Goal: Transaction & Acquisition: Obtain resource

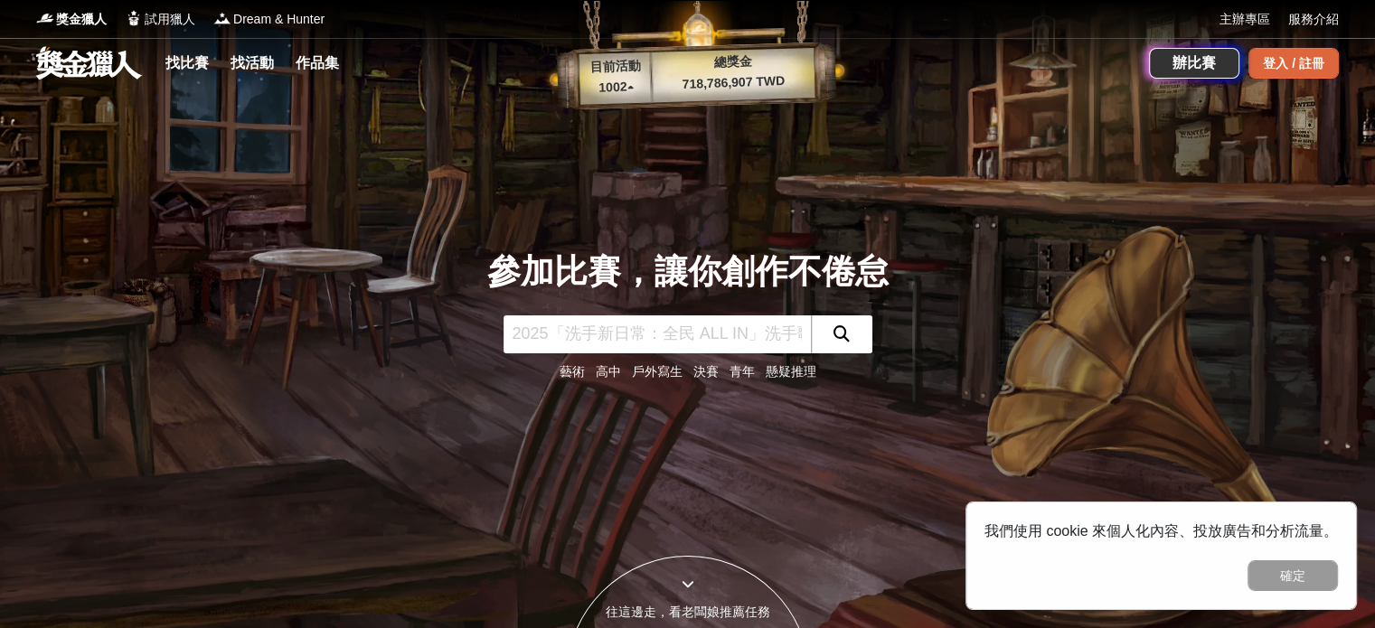
click at [1299, 64] on div "登入 / 註冊" at bounding box center [1293, 63] width 90 height 31
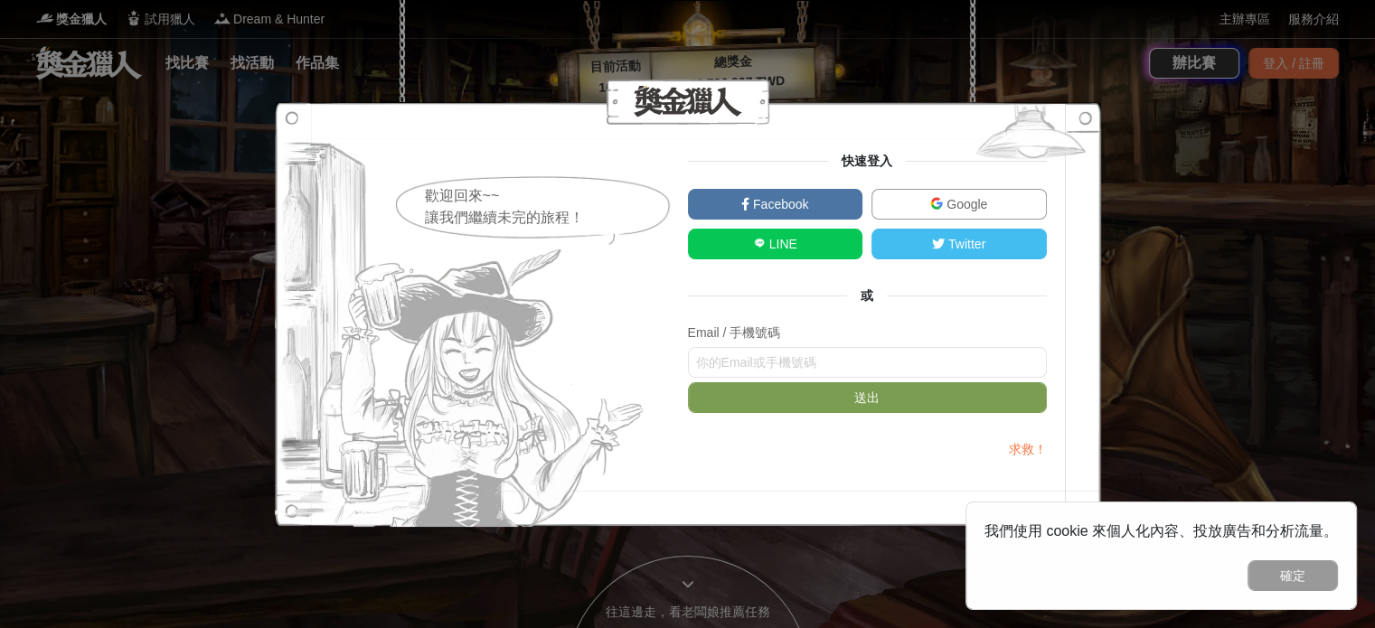
click at [927, 194] on link "Google" at bounding box center [958, 204] width 175 height 31
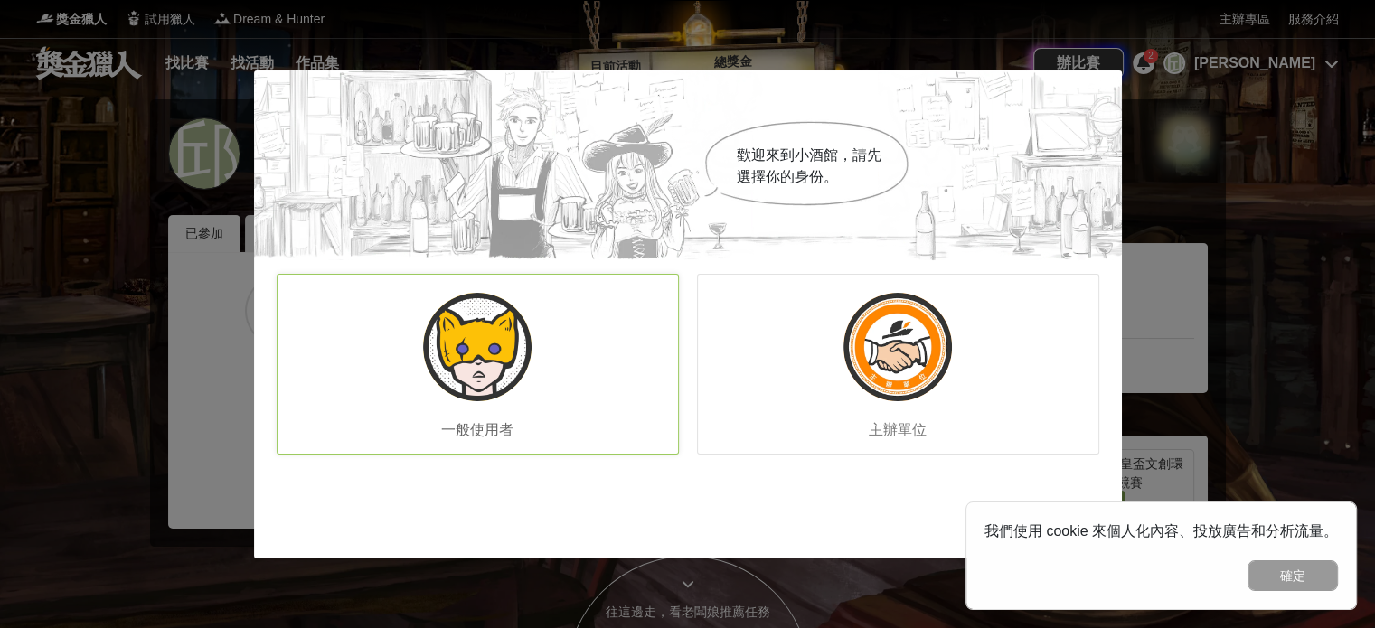
click at [534, 360] on div "一般使用者" at bounding box center [478, 364] width 402 height 181
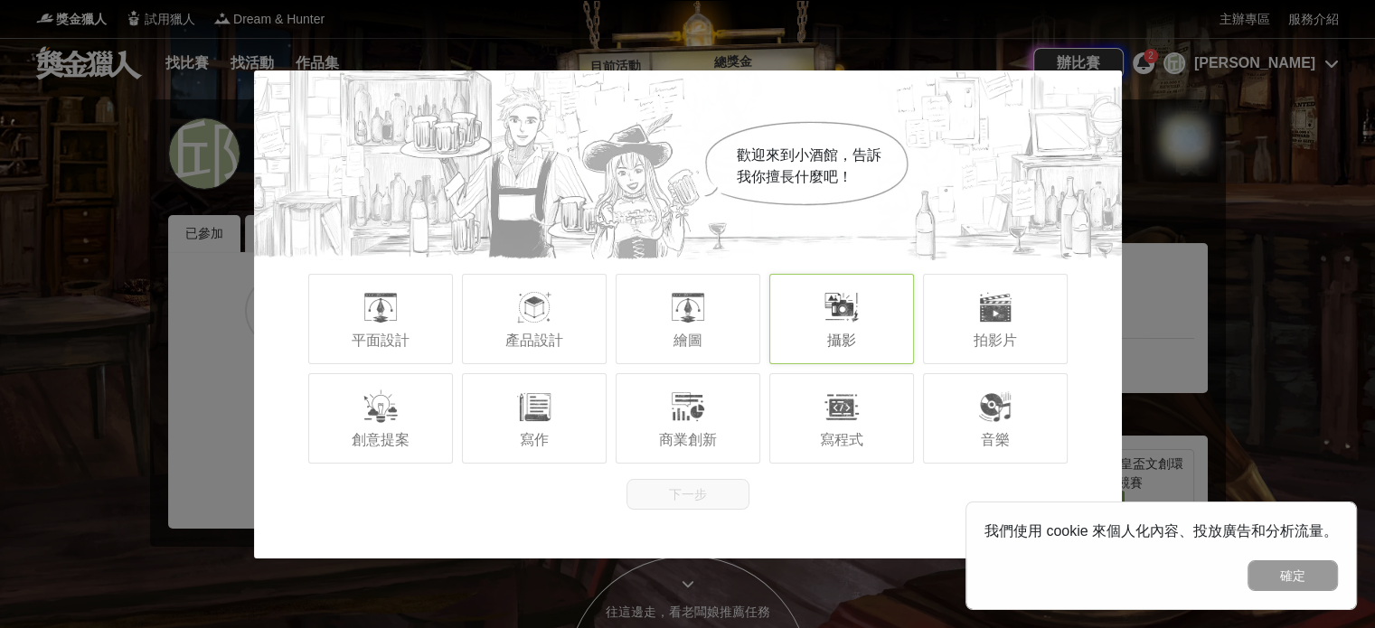
click at [871, 314] on div "攝影" at bounding box center [841, 319] width 145 height 90
click at [882, 455] on div "寫程式" at bounding box center [841, 418] width 145 height 90
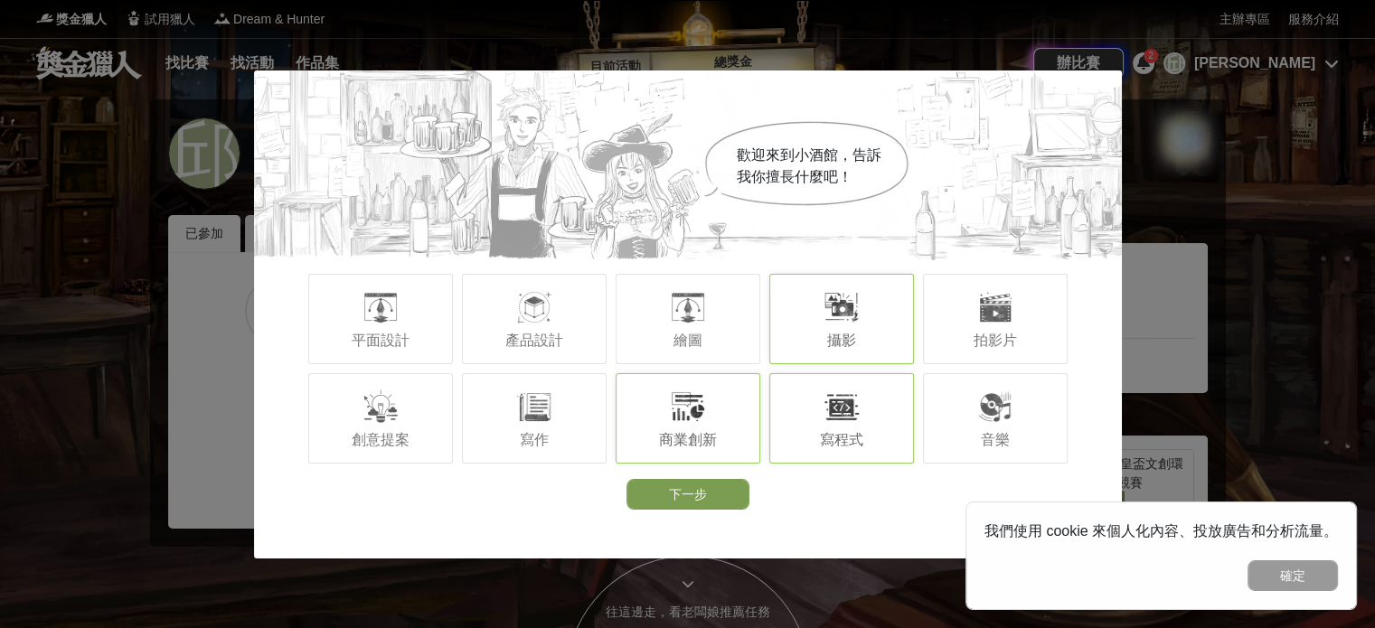
click at [667, 441] on span "商業創新" at bounding box center [688, 439] width 58 height 15
click at [718, 333] on div "繪圖" at bounding box center [688, 319] width 145 height 90
click at [719, 332] on div "繪圖" at bounding box center [688, 319] width 145 height 90
click at [701, 419] on div at bounding box center [688, 407] width 36 height 36
click at [804, 413] on div "寫程式" at bounding box center [841, 418] width 145 height 90
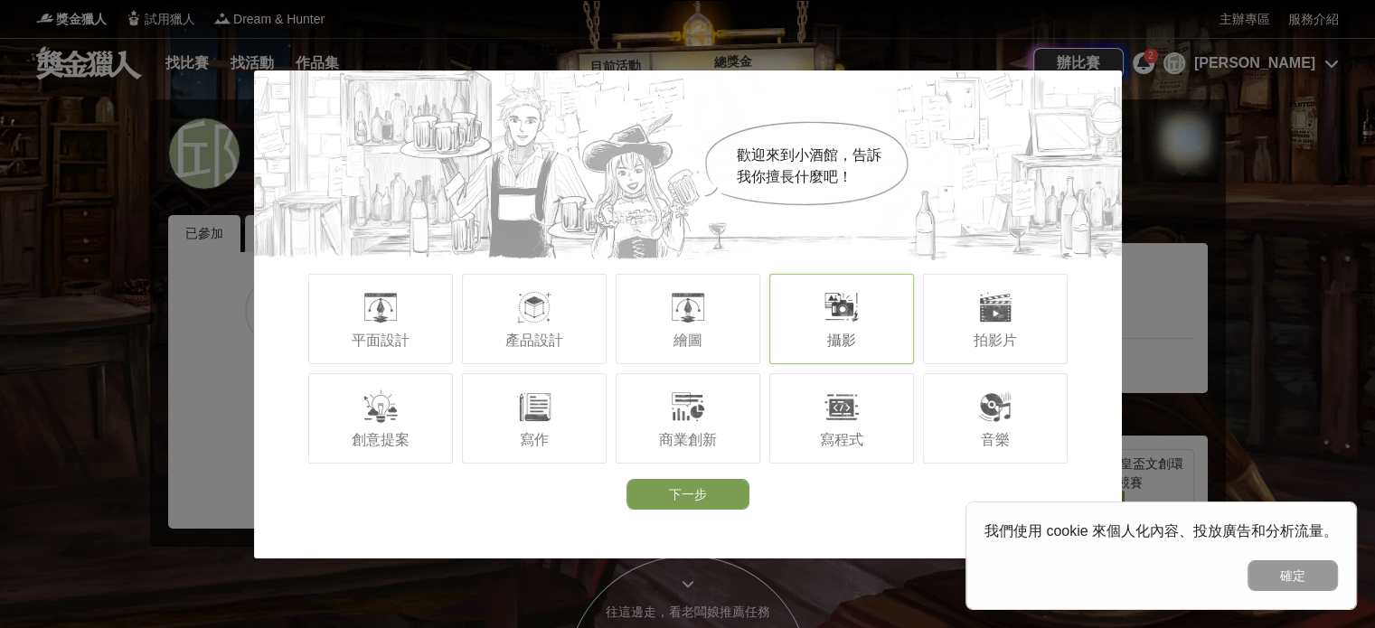
click at [807, 332] on div "攝影" at bounding box center [841, 319] width 145 height 90
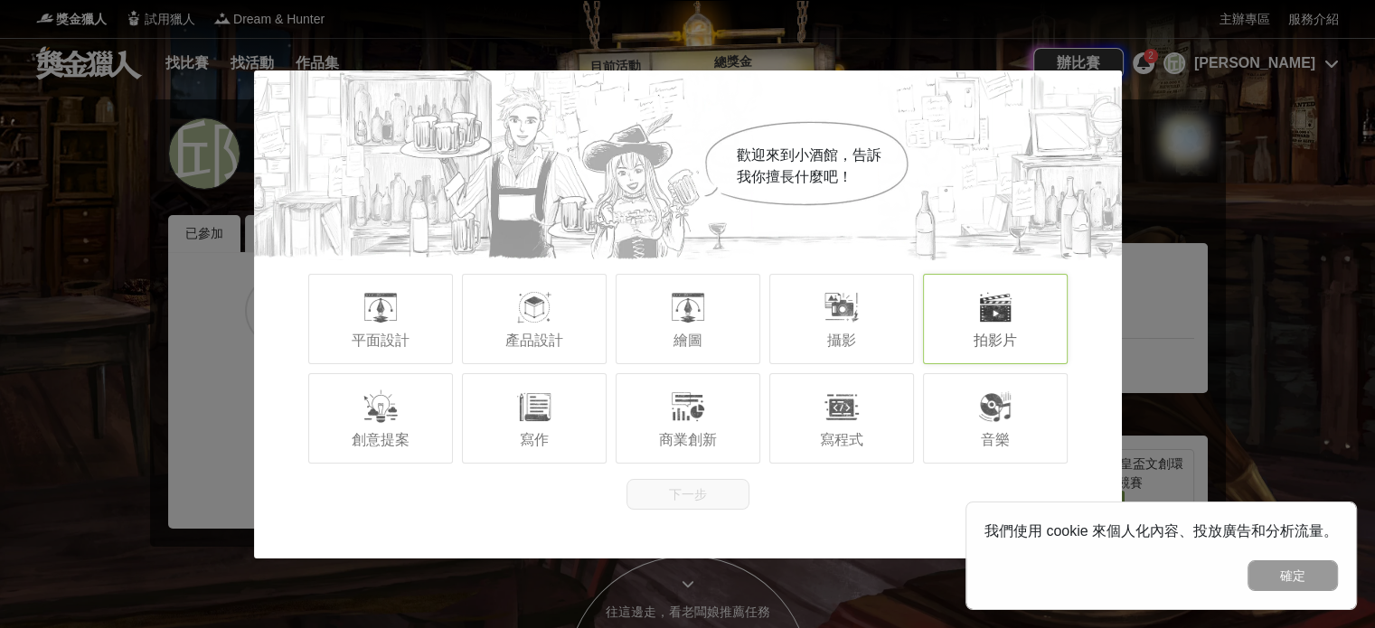
click at [964, 297] on div "拍影片" at bounding box center [995, 319] width 145 height 90
click at [1018, 427] on div "音樂" at bounding box center [995, 418] width 145 height 90
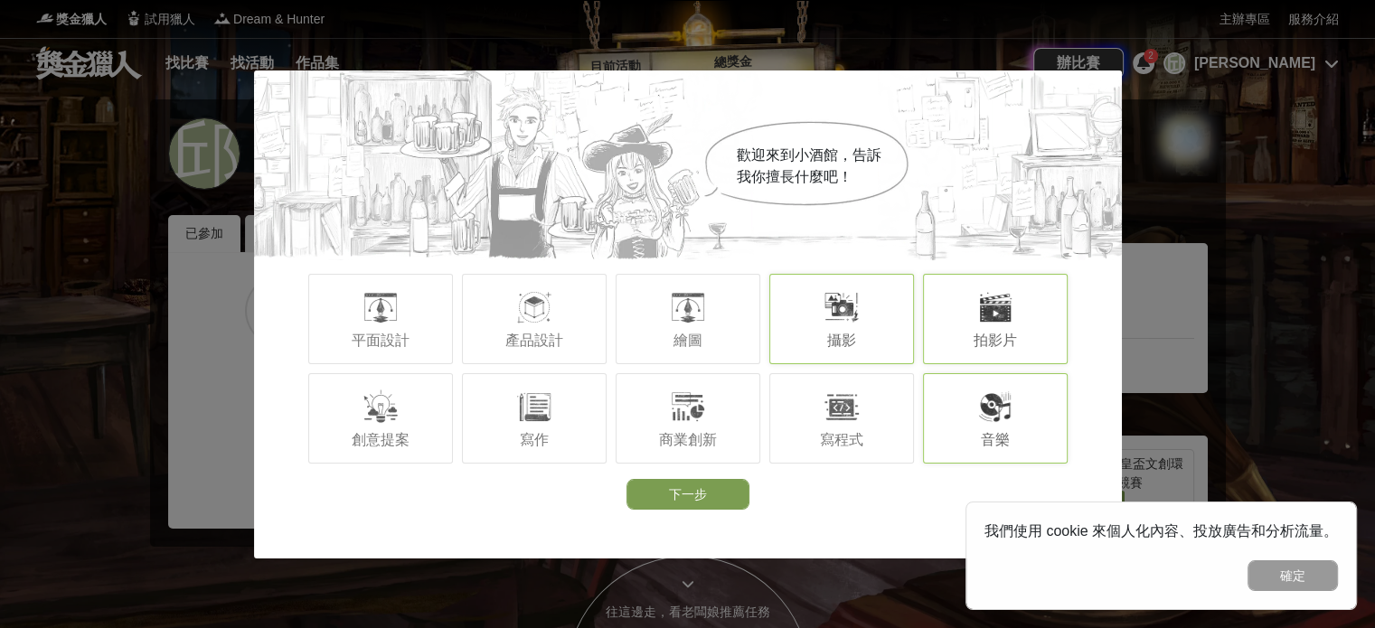
click at [810, 314] on div "攝影" at bounding box center [841, 319] width 145 height 90
click at [799, 429] on div "寫程式" at bounding box center [841, 418] width 145 height 90
click at [697, 423] on div at bounding box center [688, 407] width 36 height 36
click at [657, 315] on div "繪圖" at bounding box center [688, 319] width 145 height 90
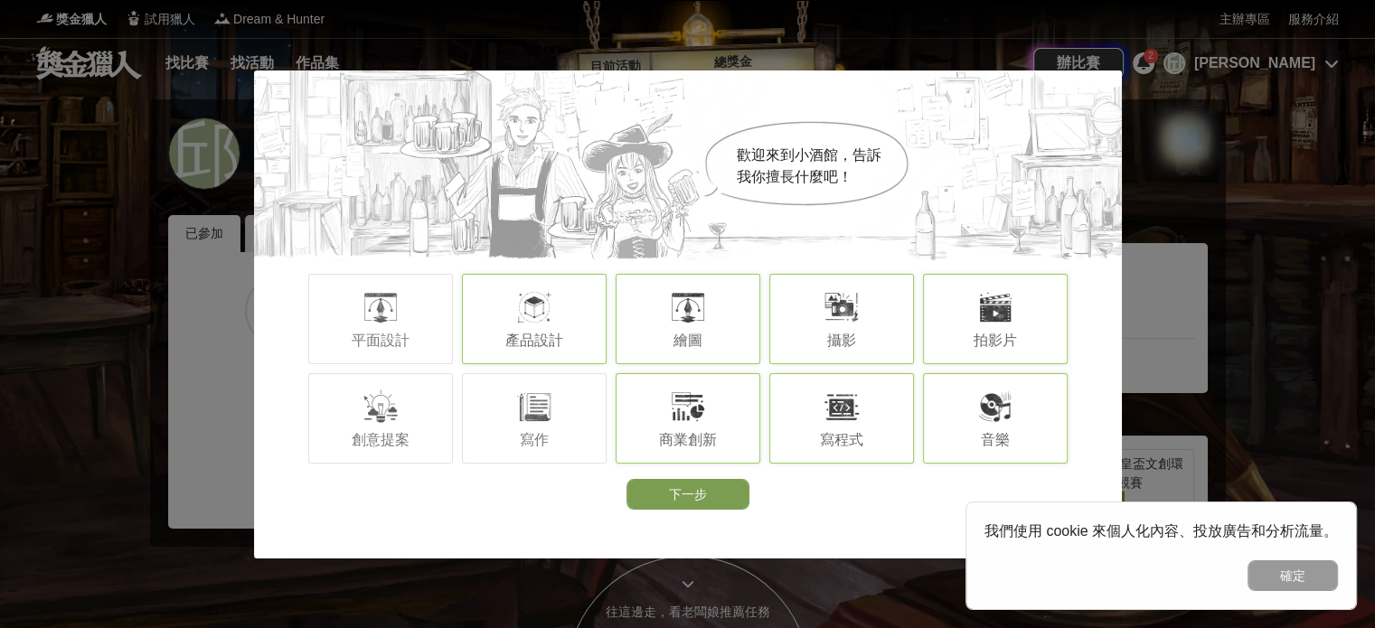
click at [553, 315] on div "產品設計" at bounding box center [534, 319] width 145 height 90
click at [532, 391] on div at bounding box center [534, 407] width 36 height 36
click at [400, 410] on div "創意提案" at bounding box center [380, 418] width 145 height 90
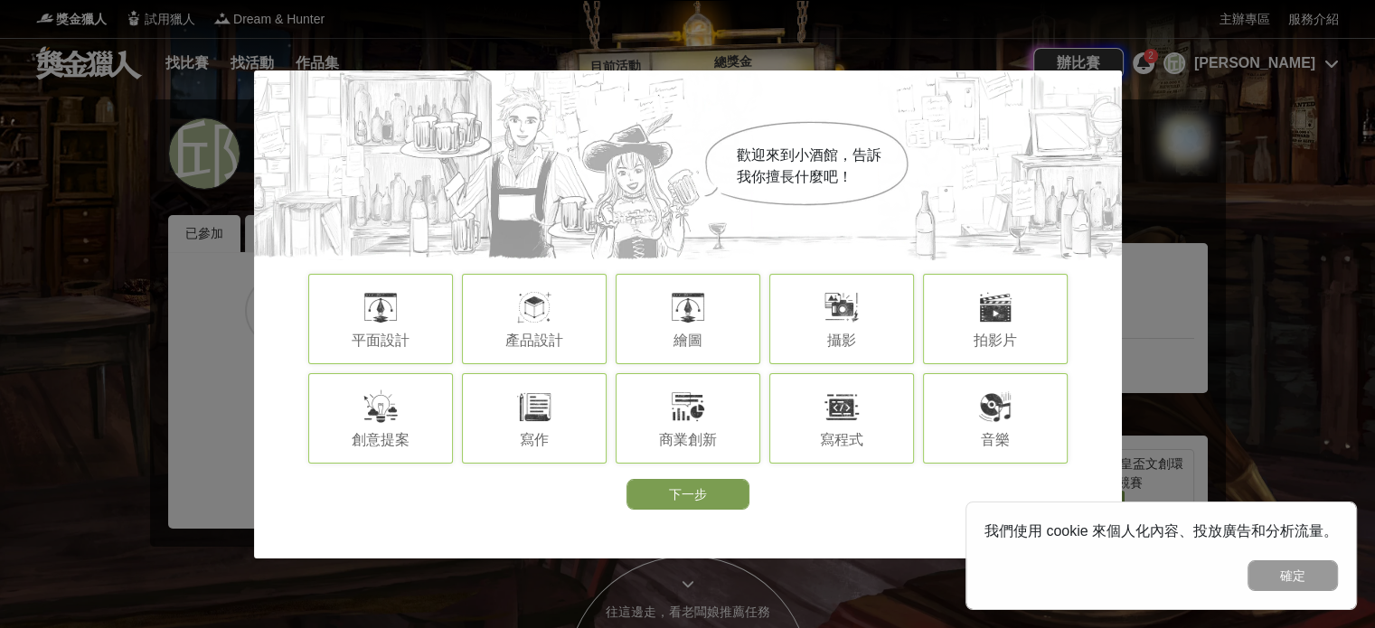
click at [389, 339] on span "平面設計" at bounding box center [381, 340] width 58 height 15
click at [703, 502] on button "下一步" at bounding box center [687, 494] width 123 height 31
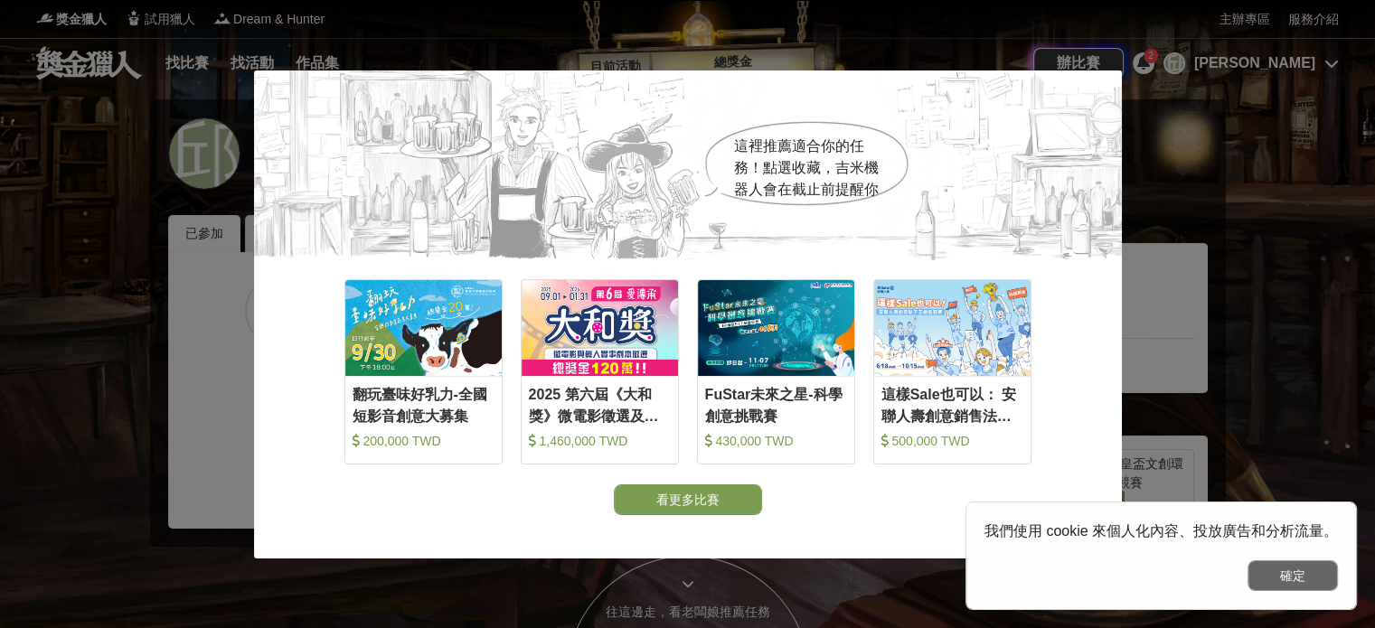
click at [1273, 570] on button "確定" at bounding box center [1292, 575] width 90 height 31
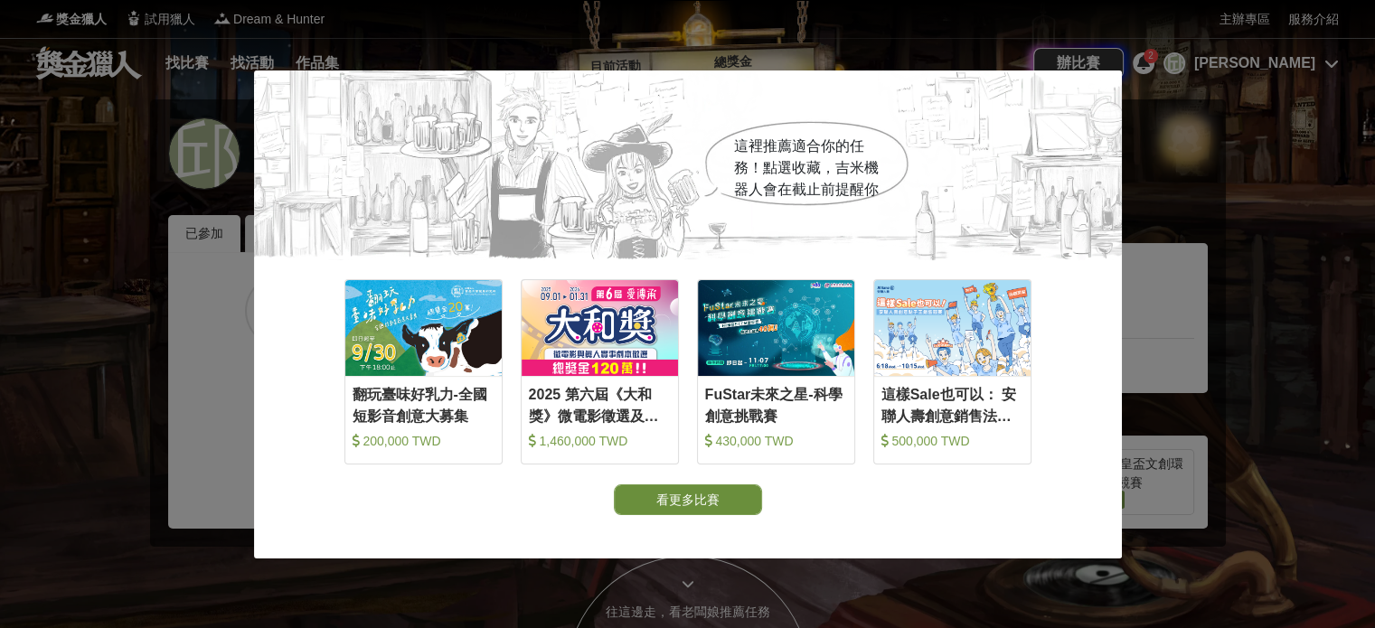
click at [713, 500] on button "看更多比賽" at bounding box center [688, 499] width 148 height 31
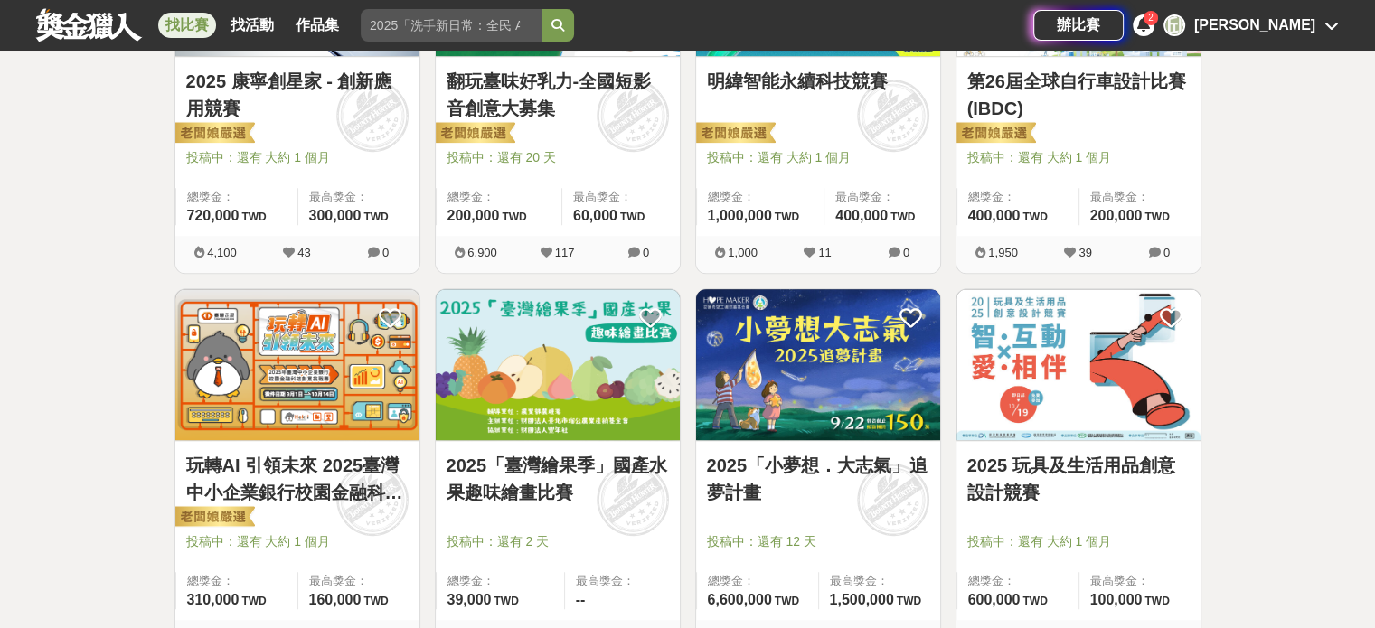
scroll to position [1381, 0]
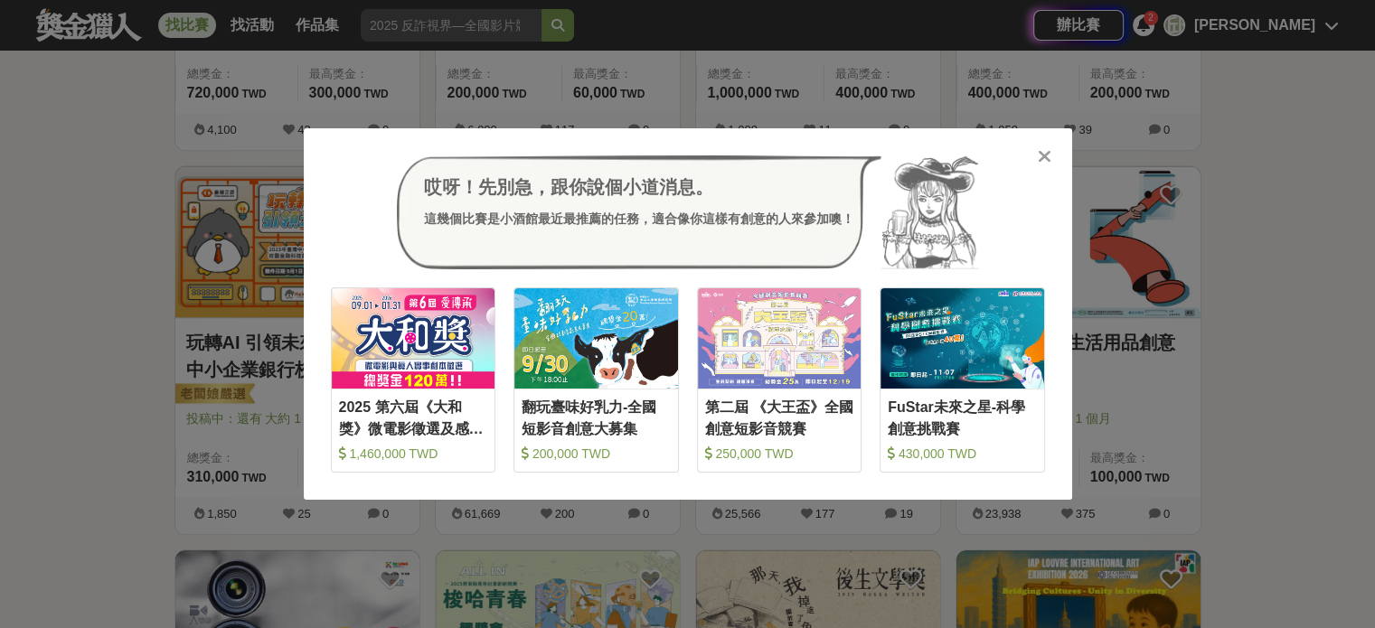
click at [1034, 157] on div "哎呀！先別急，跟你說個小道消息。 這幾個比賽是小酒館最近最推薦的任務，適合像你這樣有創意的人來參加噢！" at bounding box center [688, 212] width 714 height 114
click at [1040, 151] on icon at bounding box center [1045, 156] width 14 height 18
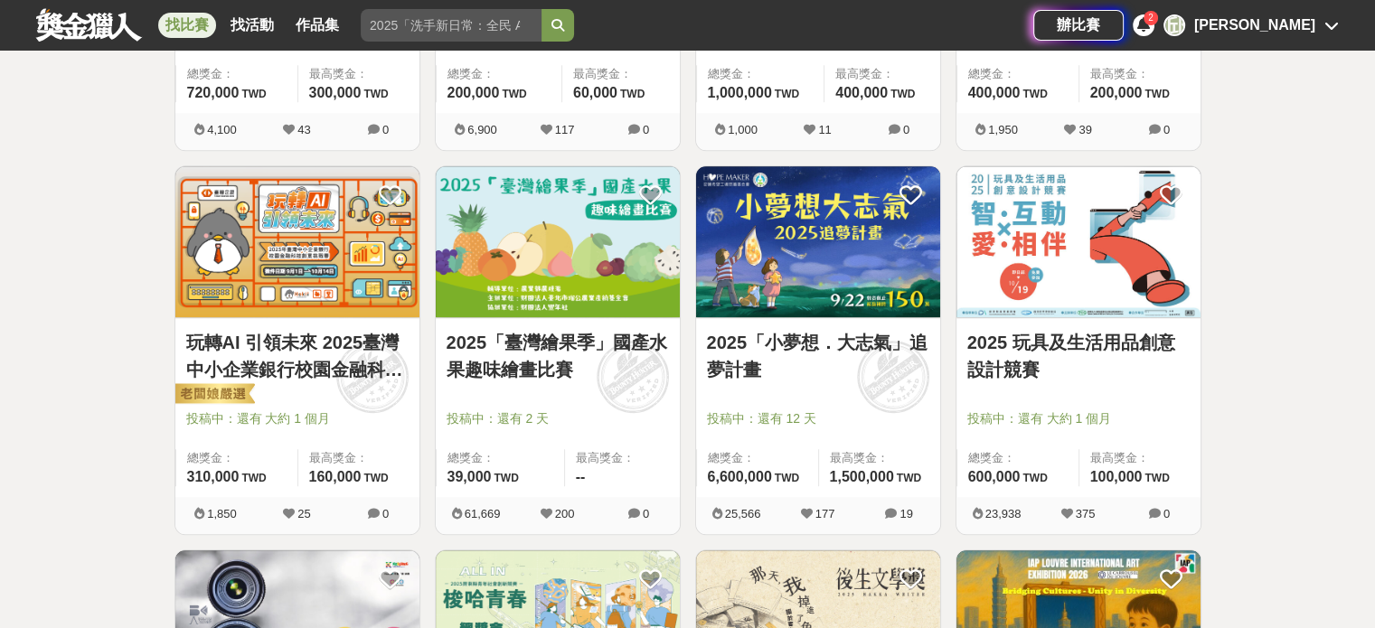
click at [1150, 28] on icon at bounding box center [1143, 24] width 13 height 14
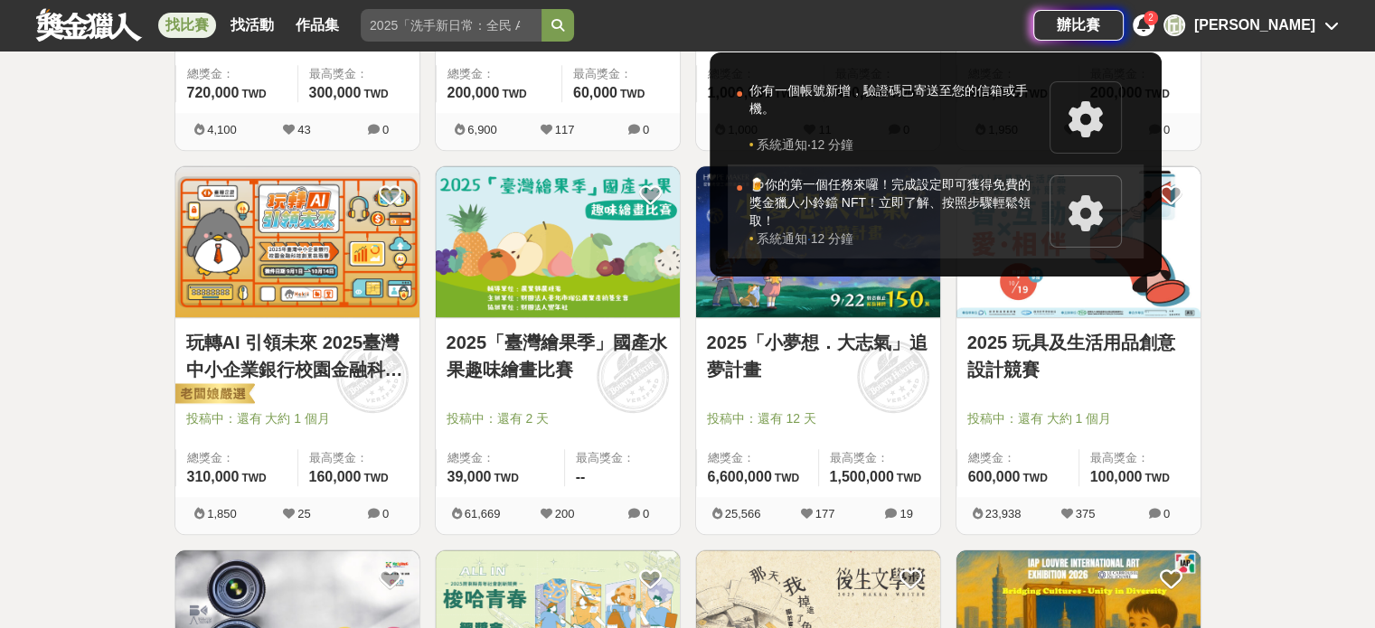
click at [942, 213] on div "🍺你的第一個任務來囉！完成設定即可獲得免費的獎金獵人小鈴鐺 NFT！立即了解、按照步驟輕鬆領取！" at bounding box center [894, 202] width 291 height 54
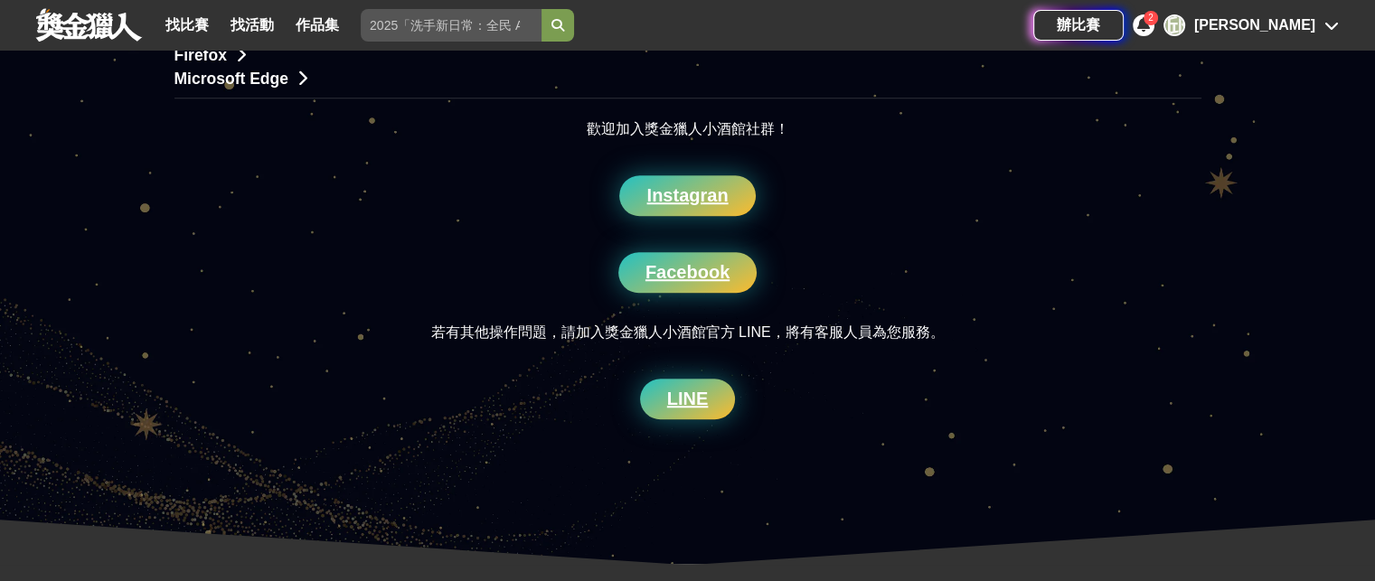
scroll to position [1446, 0]
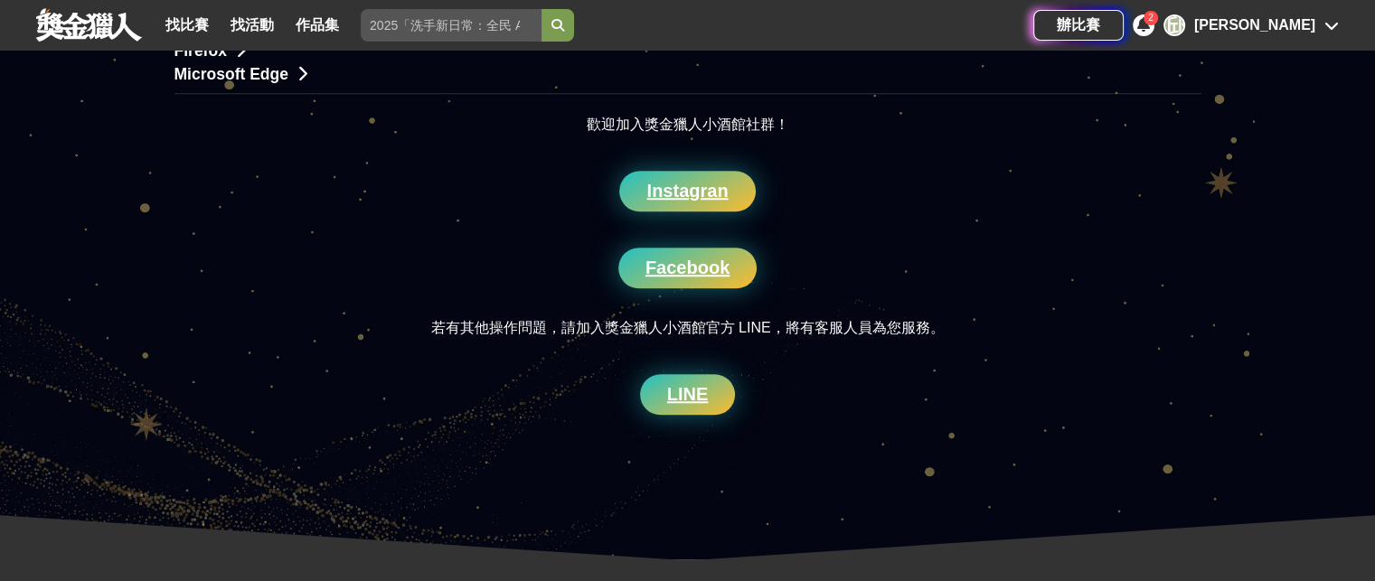
click at [677, 212] on link "Instagran" at bounding box center [687, 191] width 136 height 41
